Goal: Transaction & Acquisition: Purchase product/service

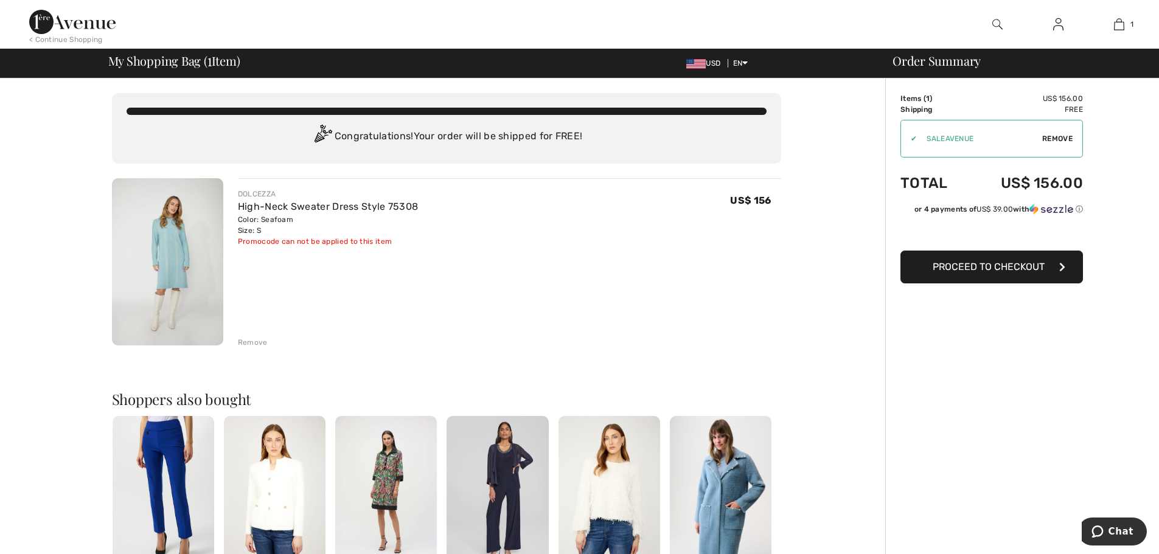
click at [978, 267] on span "Proceed to Checkout" at bounding box center [989, 267] width 112 height 12
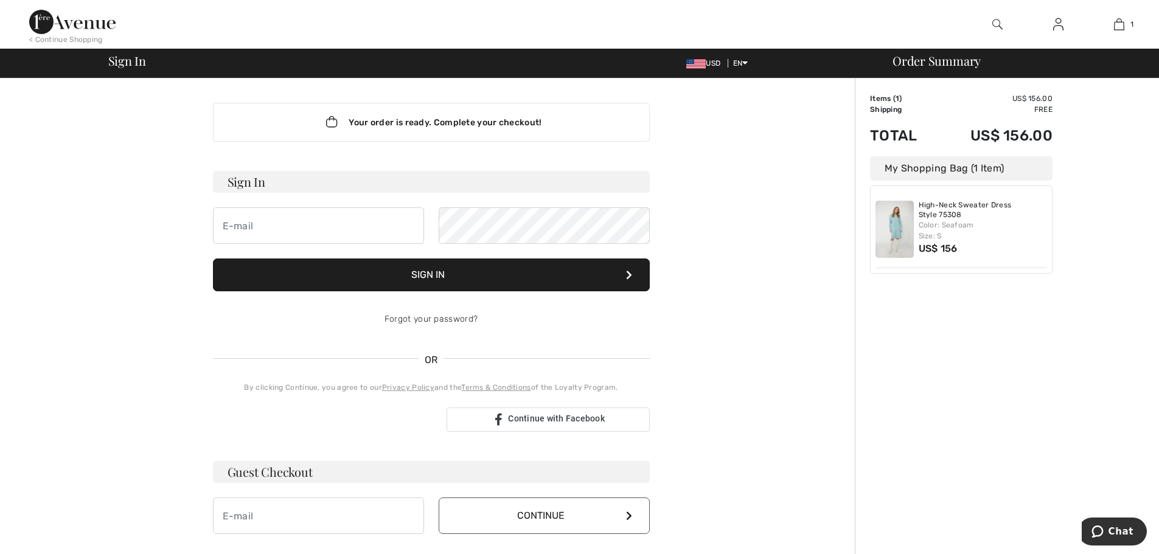
click at [779, 135] on div "Your order is ready. Complete your checkout! Sign In Sign In Forgot your passwo…" at bounding box center [431, 427] width 848 height 697
click at [256, 225] on input "email" at bounding box center [318, 226] width 211 height 37
click at [340, 224] on input "kkcarrigan@comcast.net" at bounding box center [318, 226] width 211 height 37
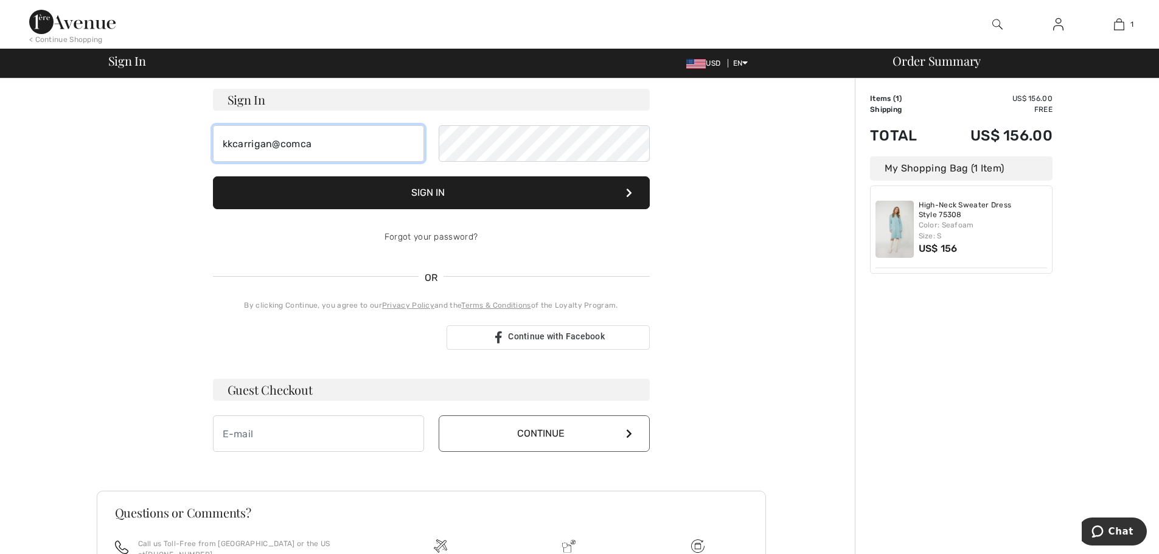
scroll to position [210, 0]
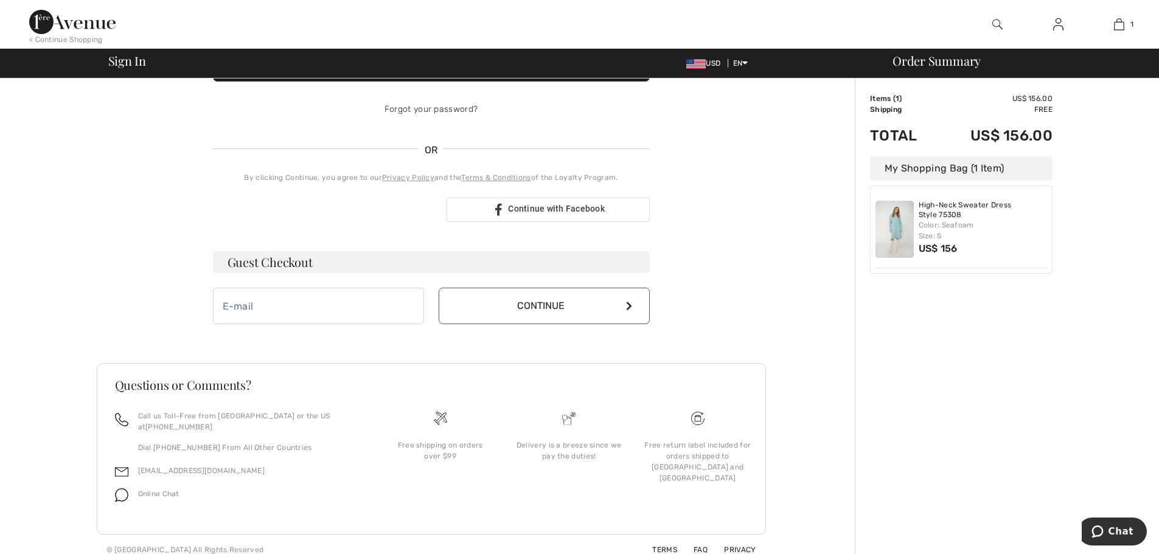
type input "kkcarrigan@comca"
click at [282, 316] on input "email" at bounding box center [318, 306] width 211 height 37
type input "kkcarrigan@comcast.net"
click at [517, 315] on button "Continue" at bounding box center [544, 306] width 211 height 37
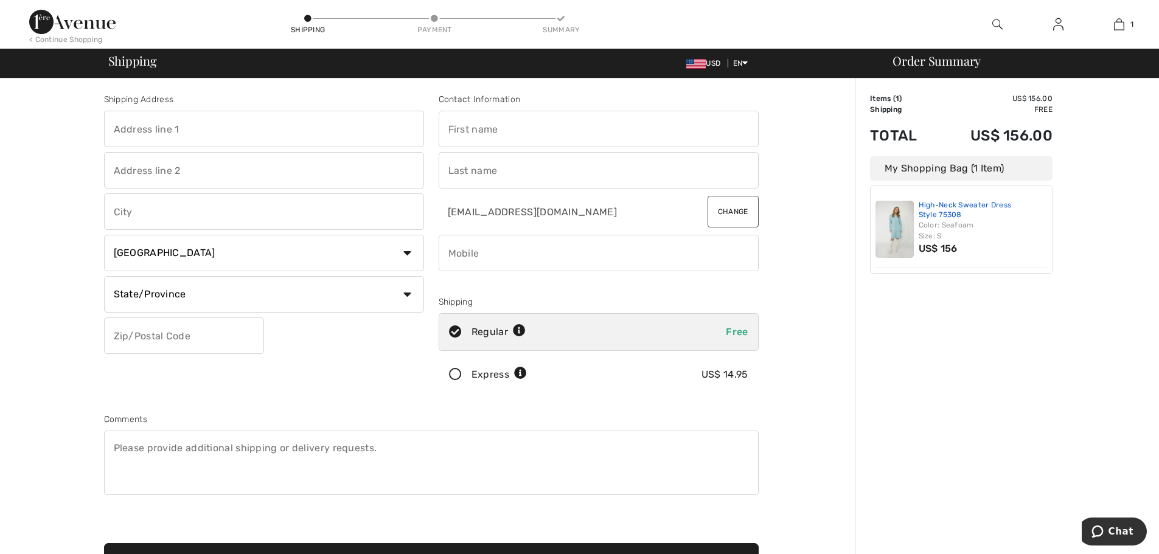
click at [939, 209] on link "High-Neck Sweater Dress Style 75308" at bounding box center [983, 210] width 129 height 19
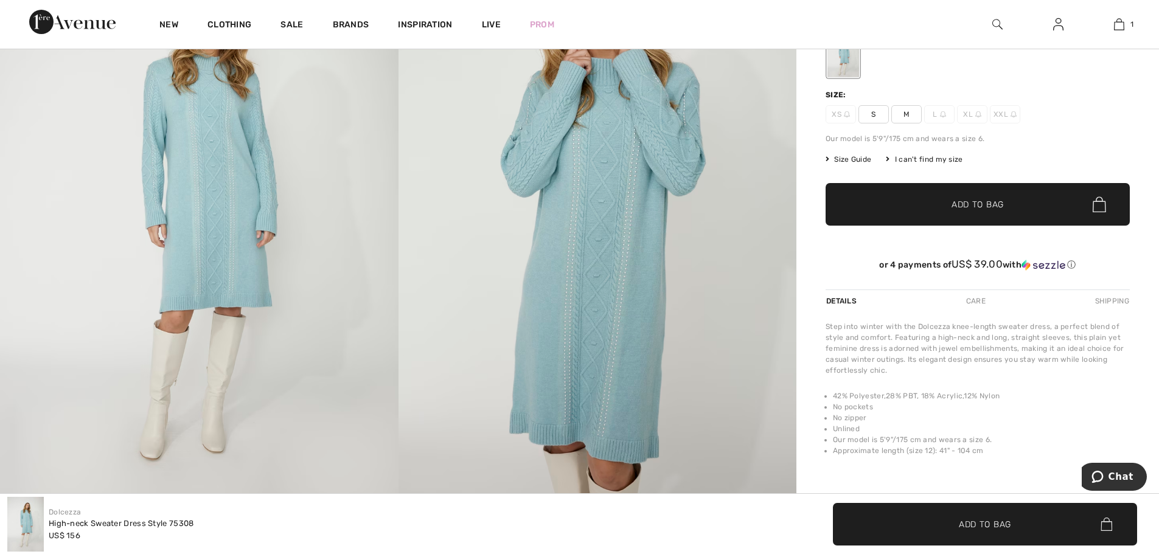
scroll to position [122, 0]
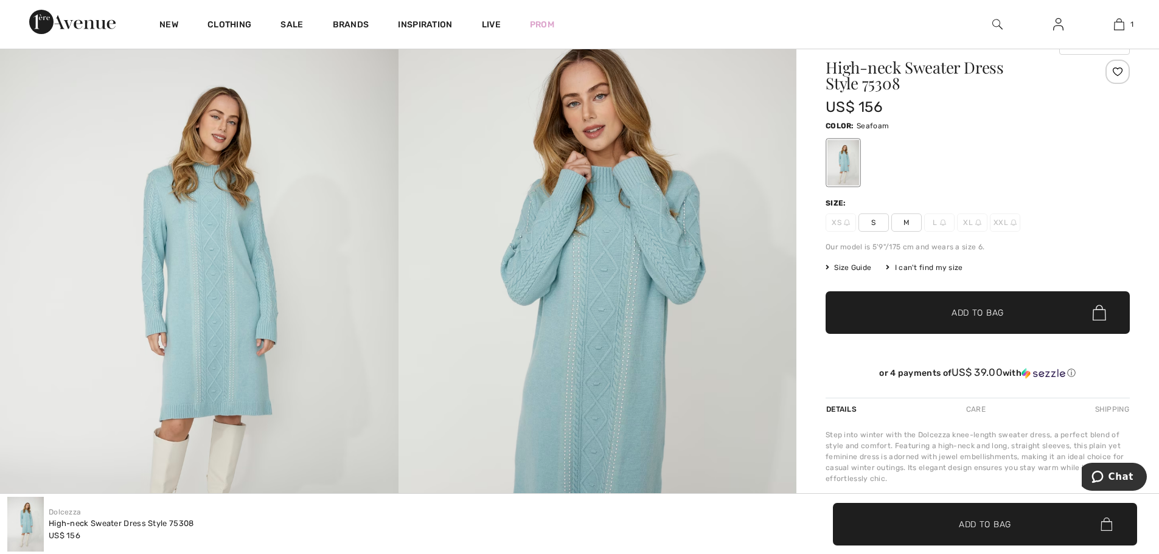
click at [874, 226] on span "S" at bounding box center [874, 223] width 30 height 18
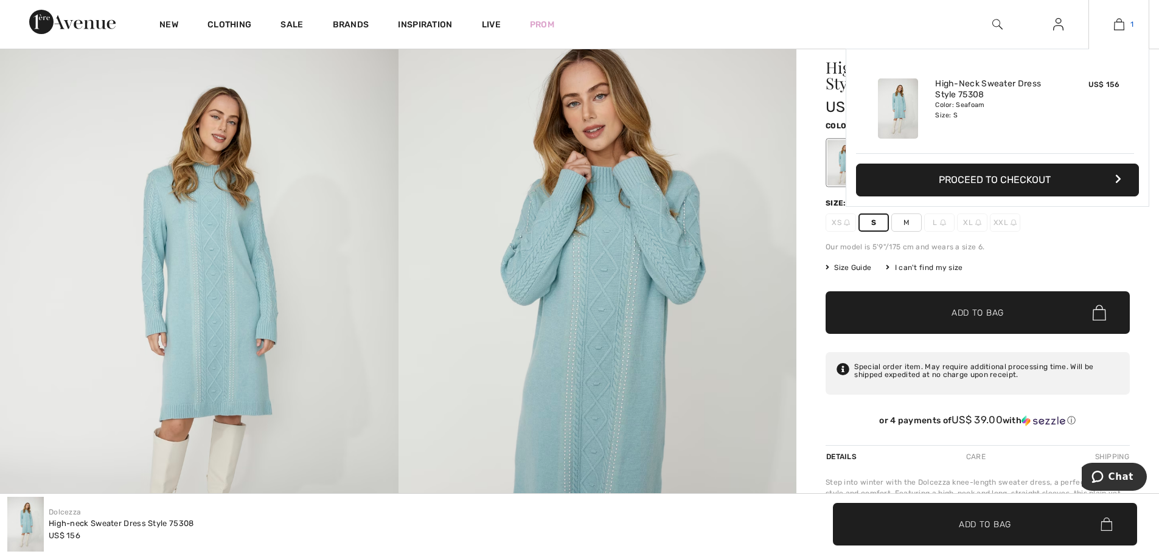
click at [1120, 26] on img at bounding box center [1119, 24] width 10 height 15
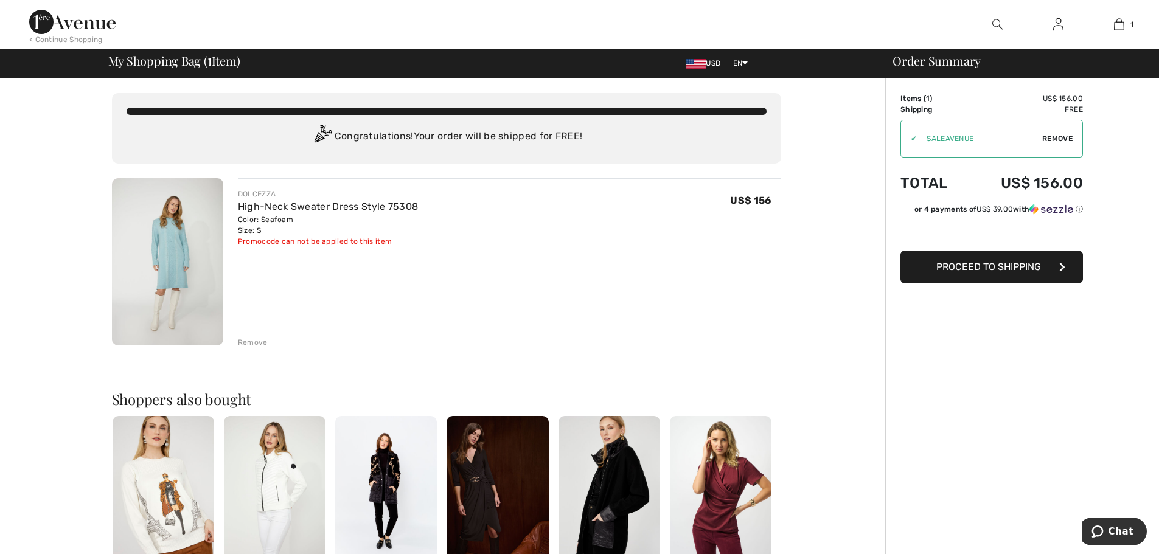
click at [168, 251] on img at bounding box center [167, 261] width 111 height 167
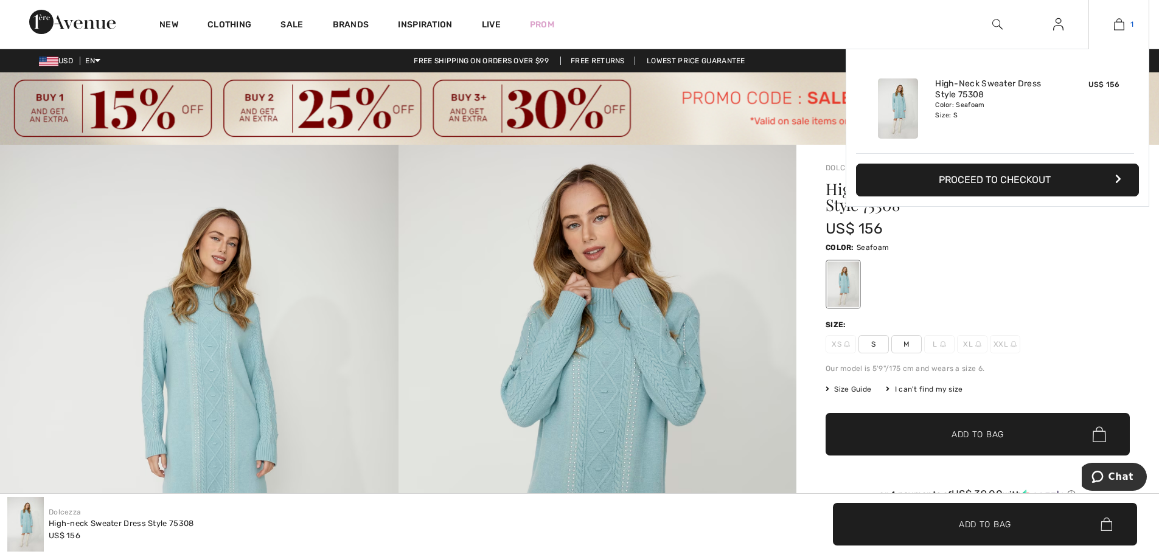
click at [1117, 23] on img at bounding box center [1119, 24] width 10 height 15
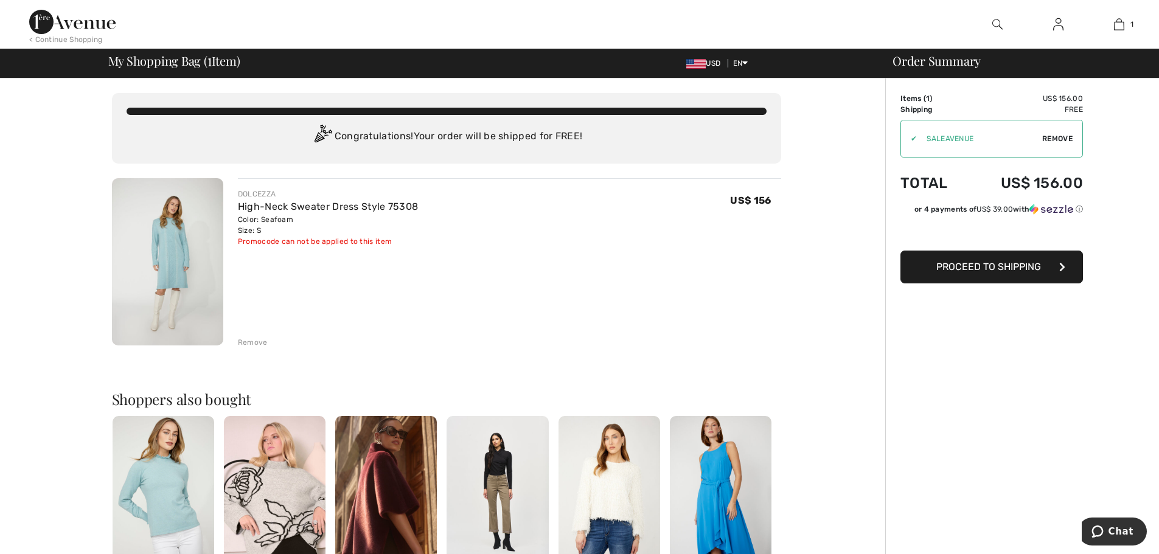
click at [988, 272] on span "Proceed to Shipping" at bounding box center [989, 267] width 105 height 12
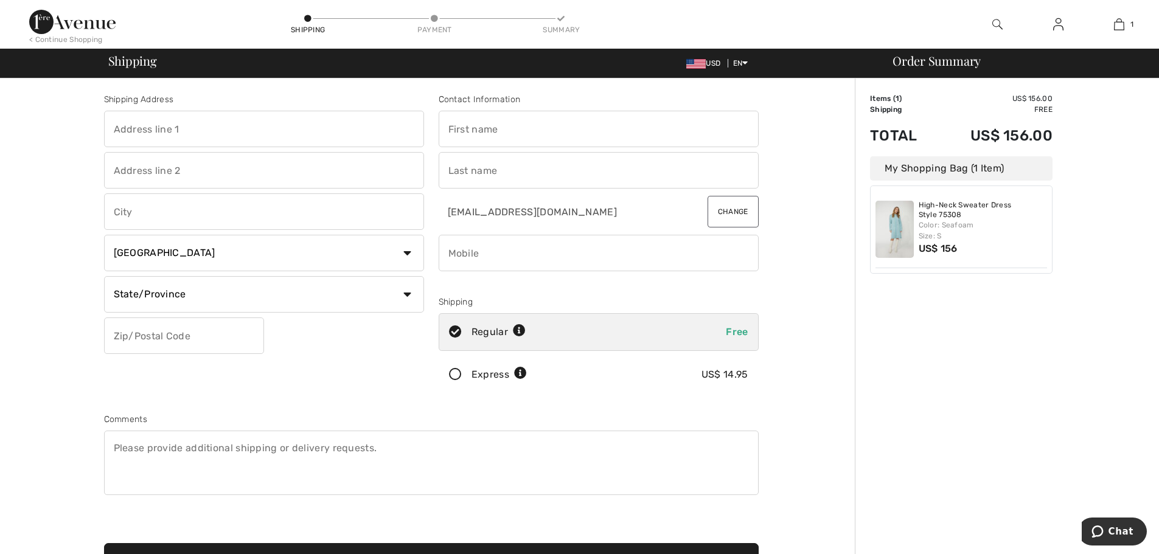
click at [168, 123] on input "text" at bounding box center [264, 129] width 320 height 37
type input "[STREET_ADDRESS][PERSON_NAME]"
type input "Swampscott"
select select "US"
select select "MA"
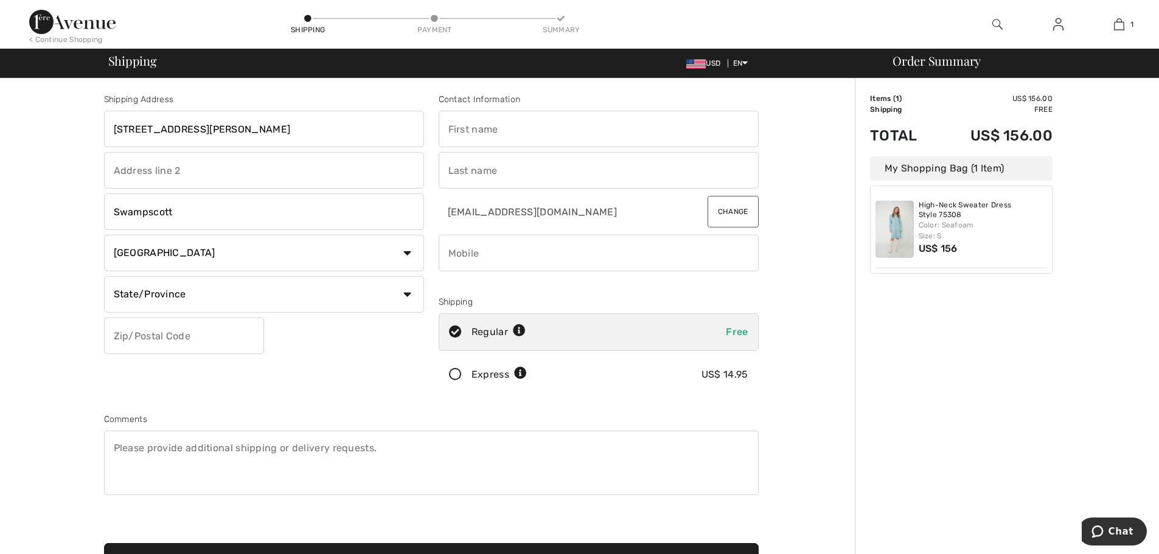
type input "01907"
type input "[PERSON_NAME]"
type input "6176101886"
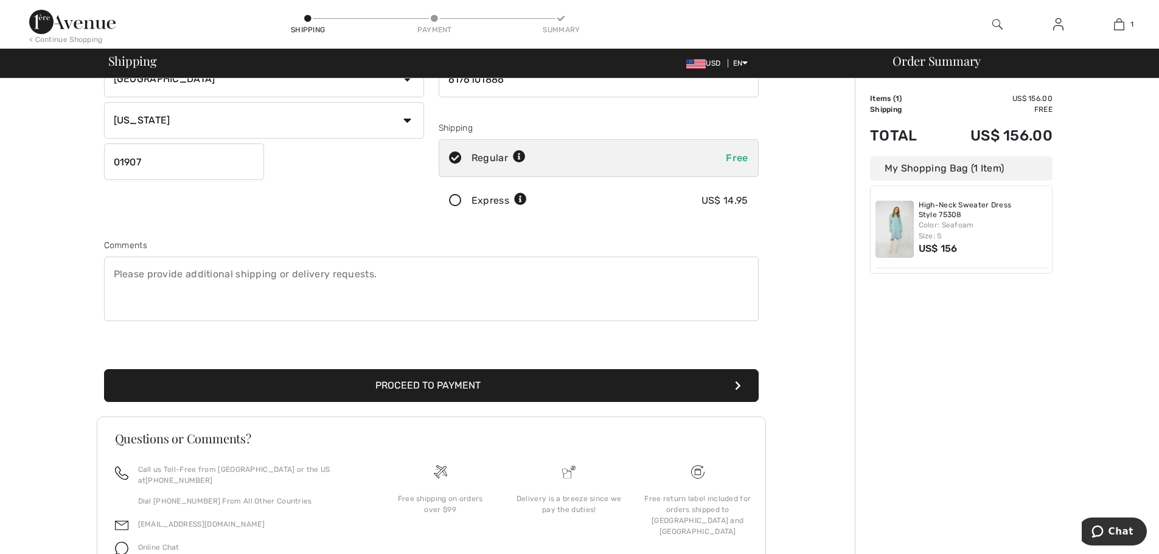
scroll to position [228, 0]
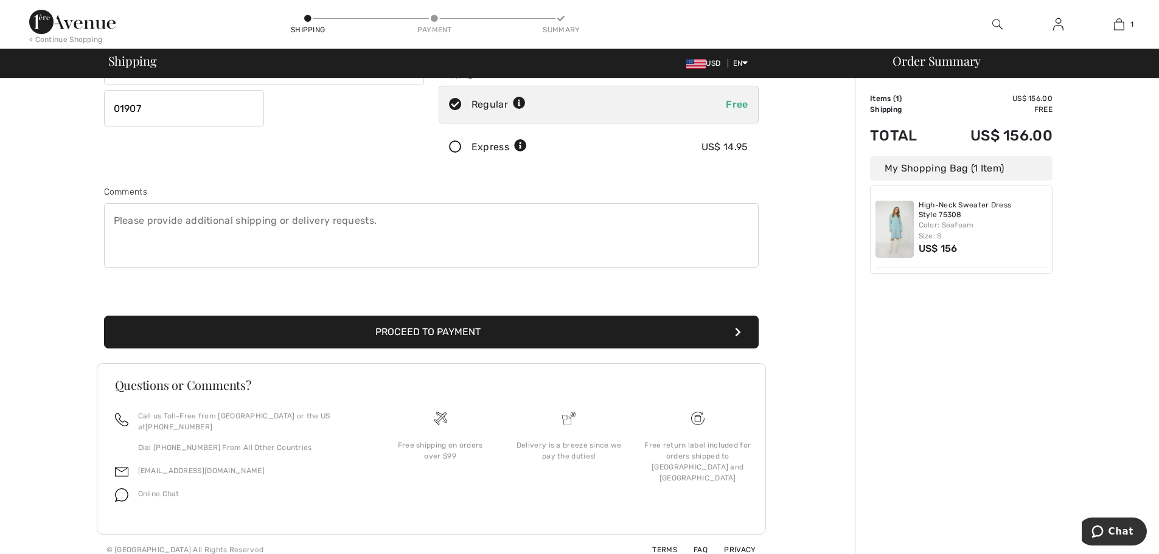
click at [365, 338] on button "Proceed to Payment" at bounding box center [431, 332] width 655 height 33
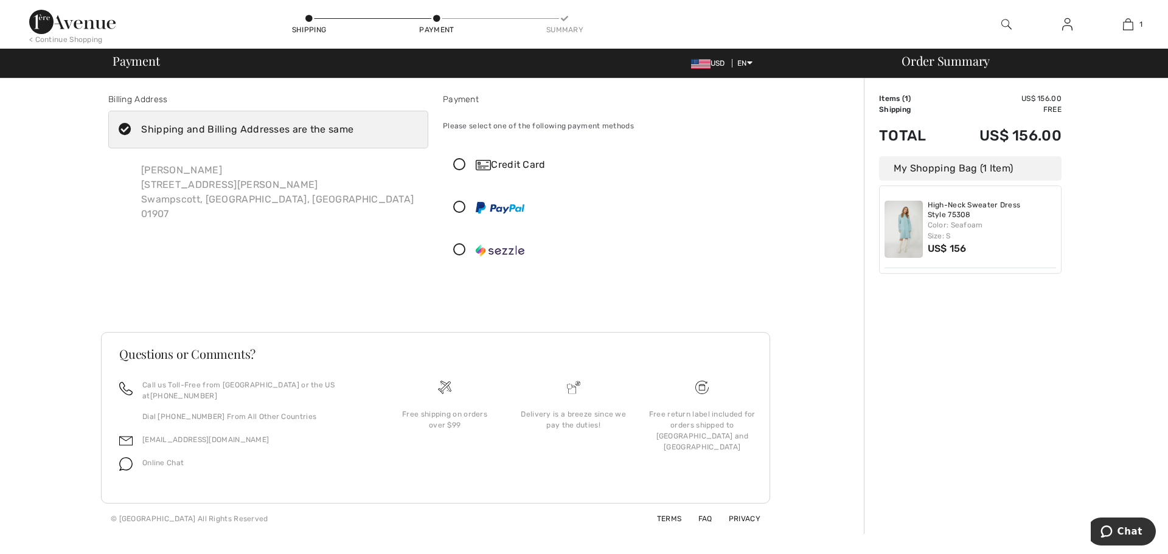
click at [456, 156] on div "Credit Card" at bounding box center [603, 165] width 319 height 37
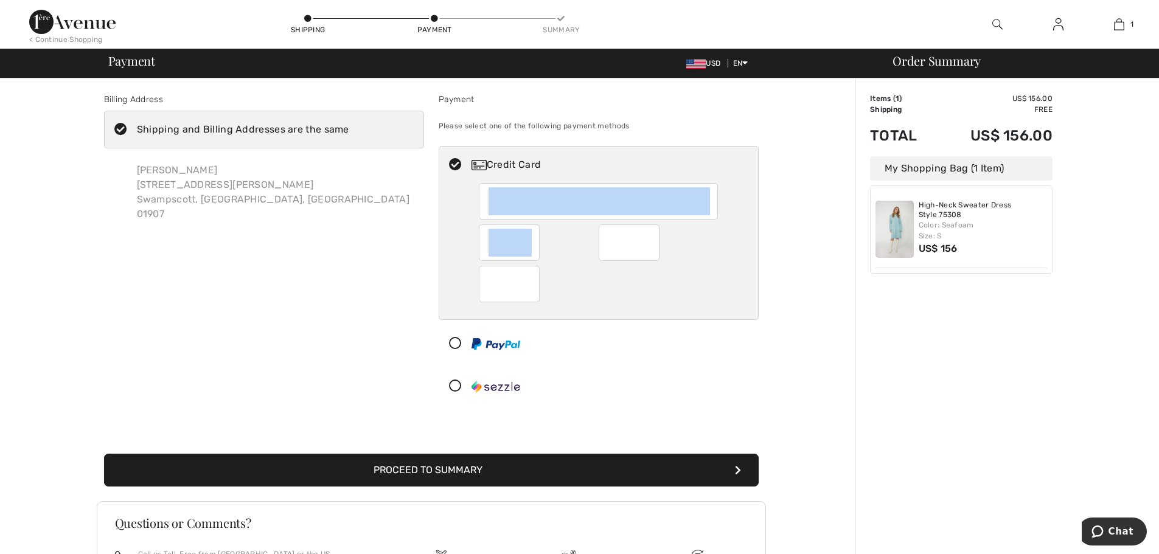
click at [43, 15] on div "< Continue Shopping Shipping Payment Summary 1 Added to Bag Dolcezza High-neck …" at bounding box center [579, 351] width 1159 height 703
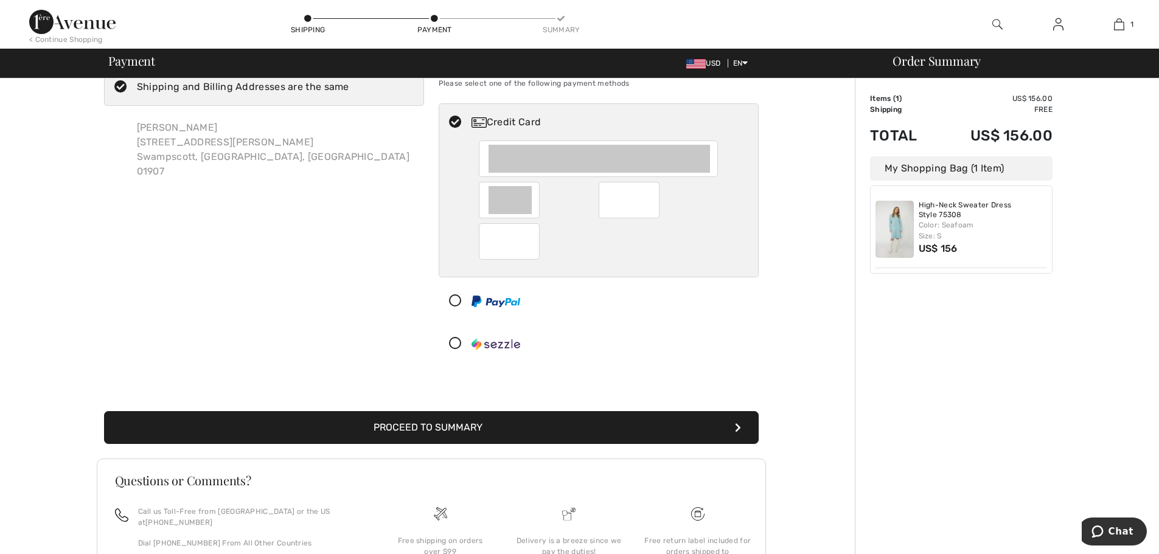
scroll to position [138, 0]
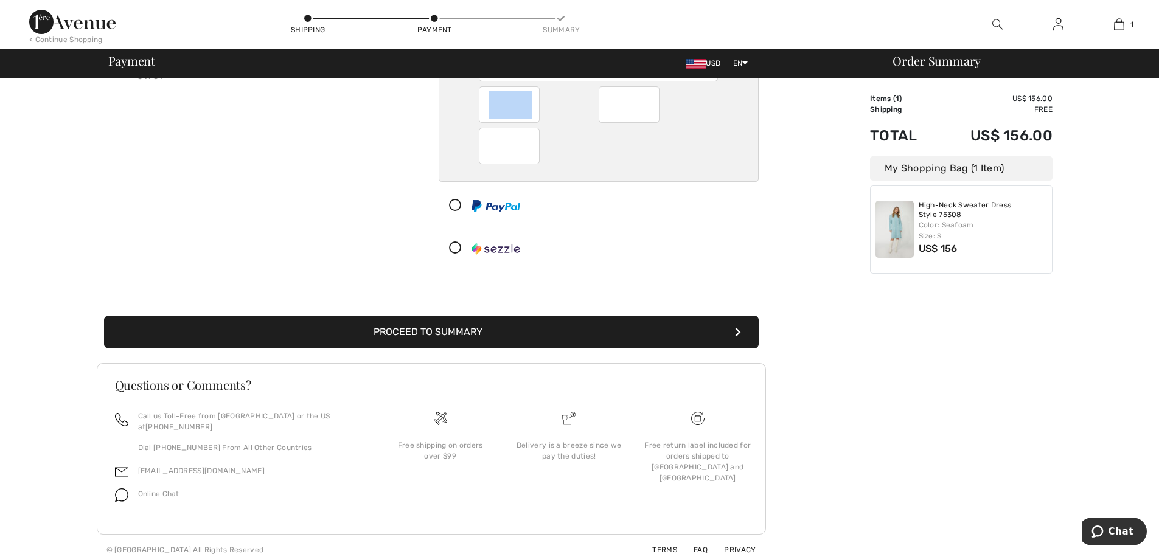
click at [379, 334] on button "Proceed to Summary" at bounding box center [431, 332] width 655 height 33
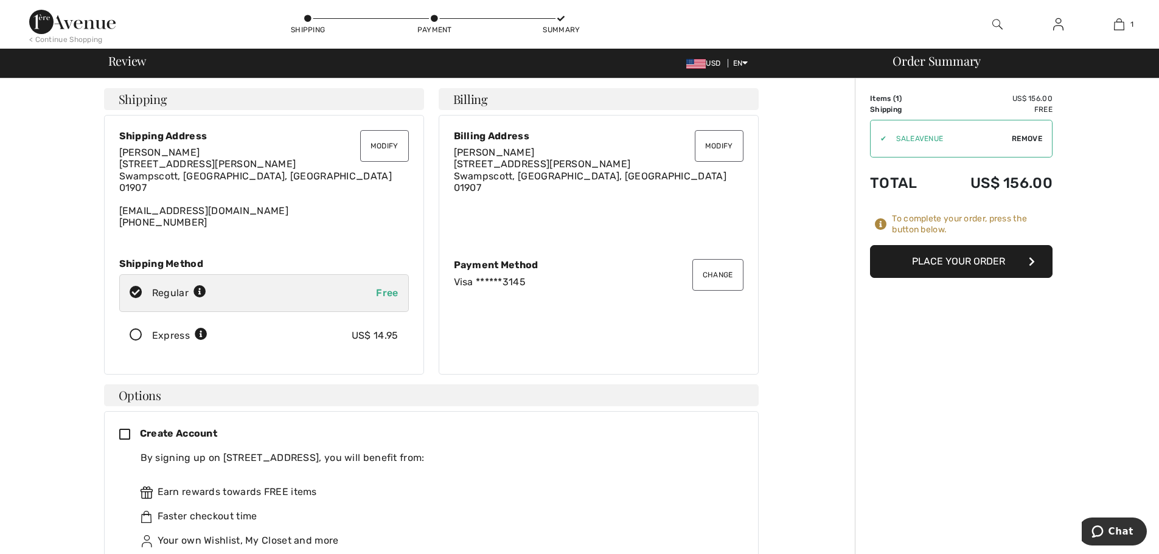
click at [990, 256] on button "Place Your Order" at bounding box center [961, 261] width 183 height 33
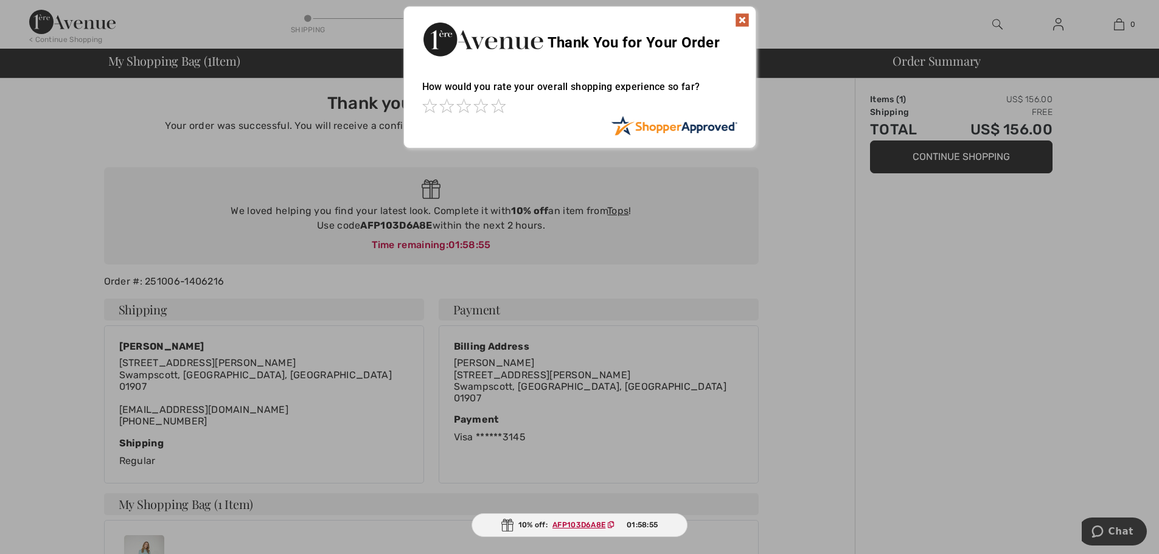
click at [741, 18] on img at bounding box center [742, 20] width 15 height 15
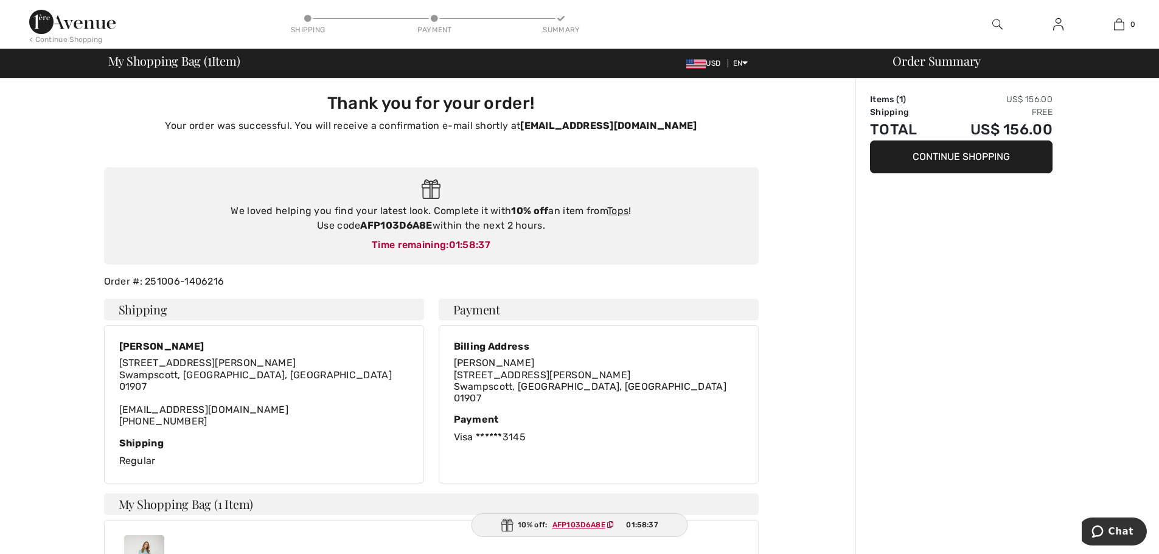
click at [68, 16] on img at bounding box center [72, 22] width 86 height 24
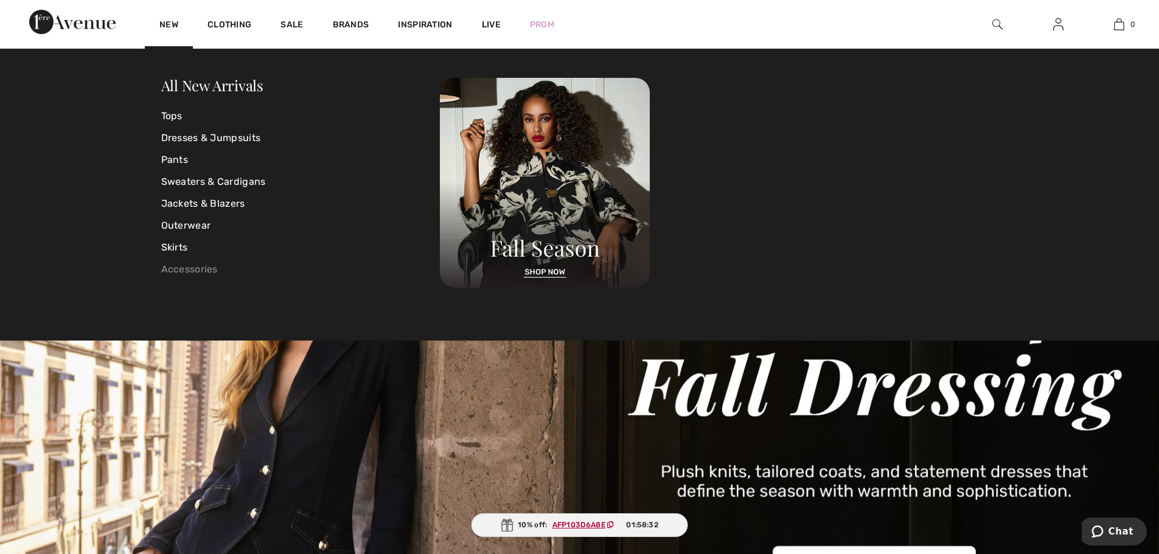
click at [201, 268] on link "Accessories" at bounding box center [300, 270] width 279 height 22
